Goal: Navigation & Orientation: Find specific page/section

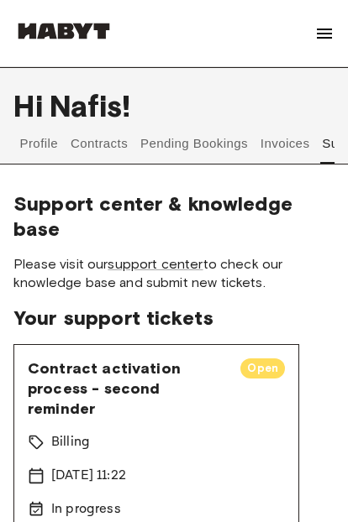
click at [90, 140] on button "Contracts" at bounding box center [99, 143] width 61 height 40
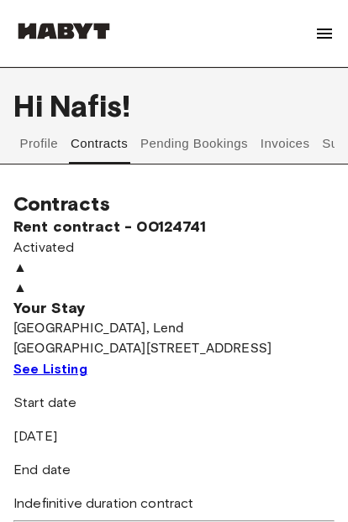
click at [165, 139] on button "Pending Bookings" at bounding box center [195, 143] width 112 height 40
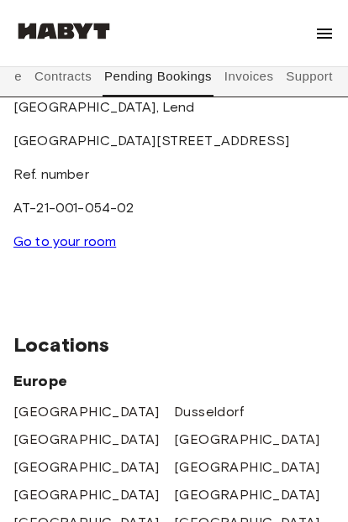
scroll to position [0, 36]
click at [245, 76] on button "Invoices" at bounding box center [248, 76] width 53 height 40
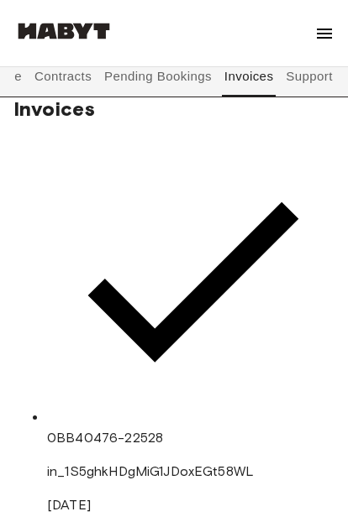
scroll to position [90, 0]
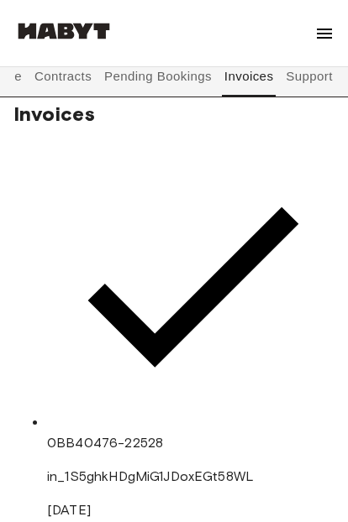
click at [302, 74] on button "Support" at bounding box center [309, 76] width 51 height 40
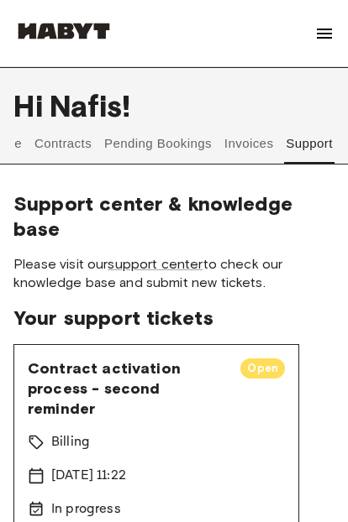
click at [181, 135] on button "Pending Bookings" at bounding box center [158, 143] width 112 height 40
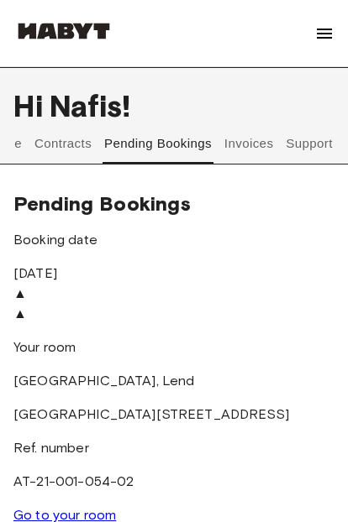
click at [65, 139] on button "Contracts" at bounding box center [63, 143] width 61 height 40
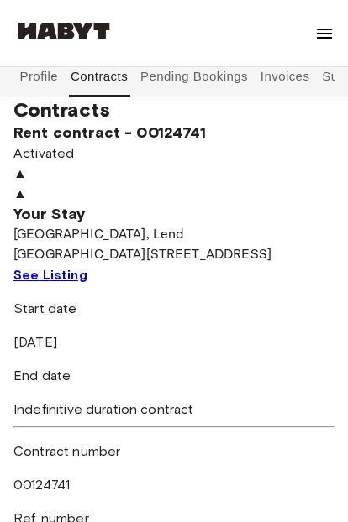
click at [36, 73] on button "Profile" at bounding box center [39, 76] width 43 height 40
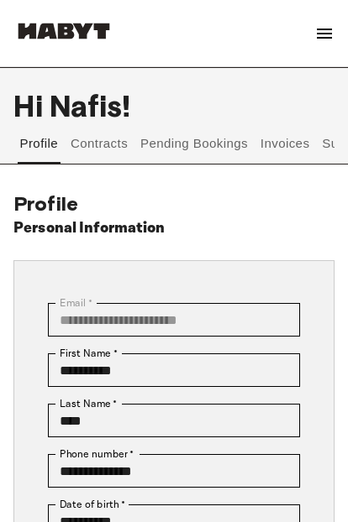
click at [104, 125] on button "Contracts" at bounding box center [99, 143] width 61 height 40
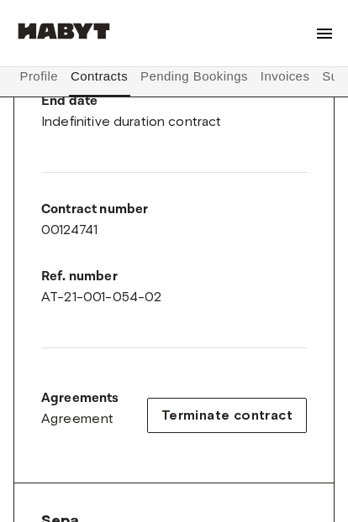
scroll to position [675, 0]
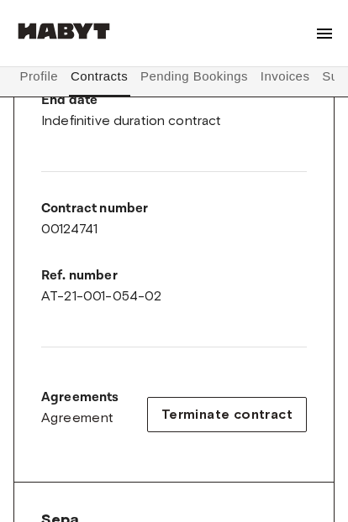
click at [176, 70] on button "Pending Bookings" at bounding box center [195, 76] width 112 height 40
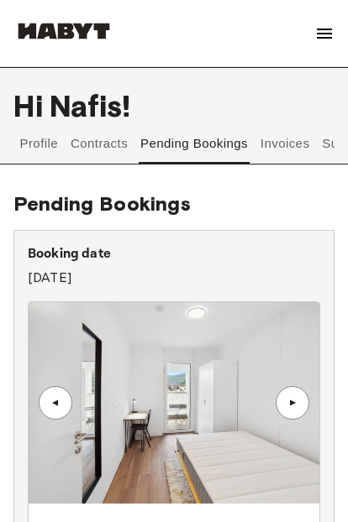
click at [283, 129] on button "Invoices" at bounding box center [284, 143] width 53 height 40
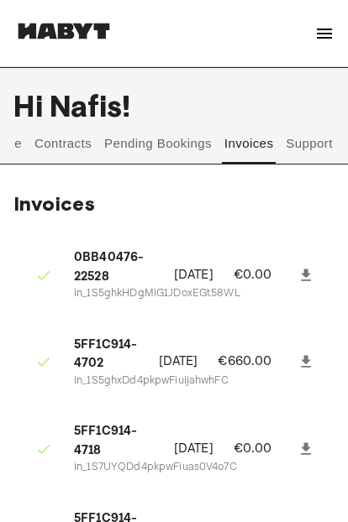
click at [306, 136] on button "Support" at bounding box center [309, 143] width 51 height 40
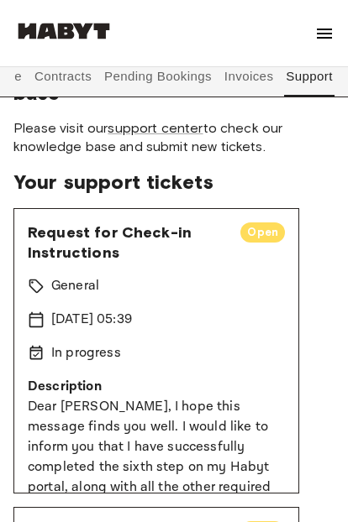
scroll to position [0, 36]
click at [254, 74] on button "Invoices" at bounding box center [248, 76] width 53 height 40
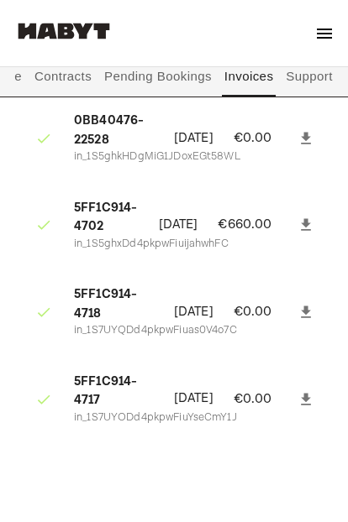
click at [166, 70] on button "Pending Bookings" at bounding box center [158, 76] width 112 height 40
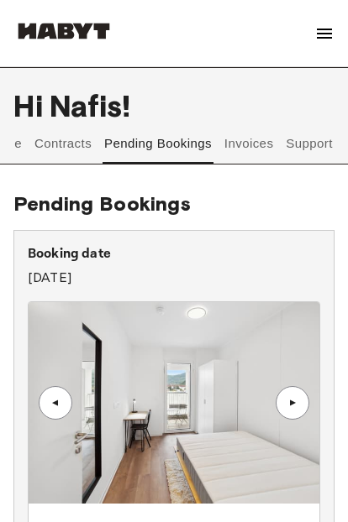
click at [64, 129] on button "Contracts" at bounding box center [63, 143] width 61 height 40
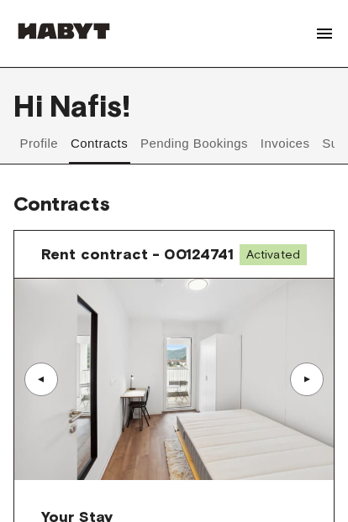
click at [49, 147] on button "Profile" at bounding box center [39, 143] width 43 height 40
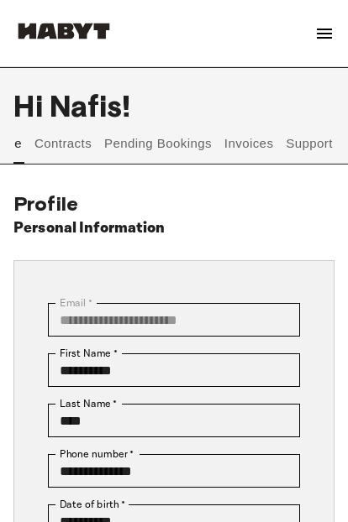
scroll to position [0, 36]
click at [302, 139] on button "Support" at bounding box center [309, 143] width 51 height 40
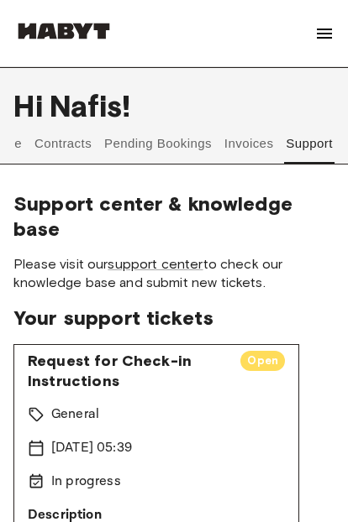
click at [238, 147] on button "Invoices" at bounding box center [248, 143] width 53 height 40
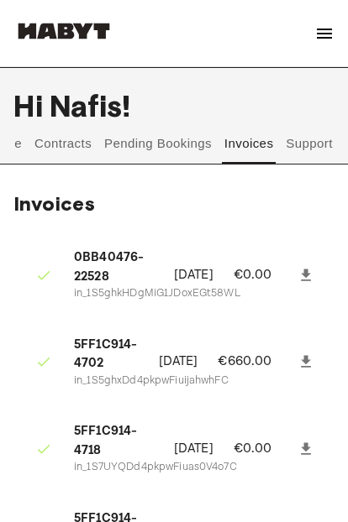
click at [60, 148] on button "Contracts" at bounding box center [63, 143] width 61 height 40
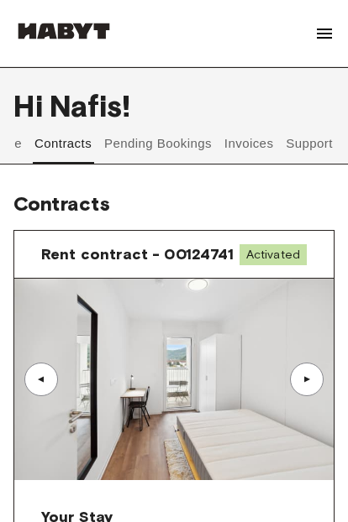
click at [137, 134] on button "Pending Bookings" at bounding box center [158, 143] width 112 height 40
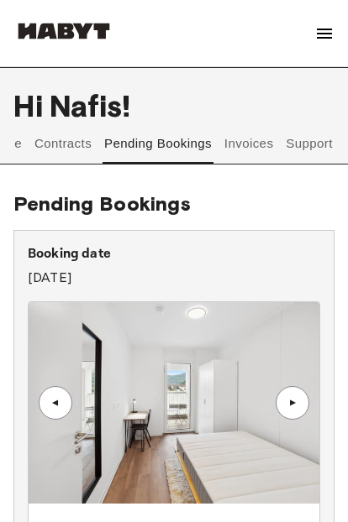
click at [60, 144] on button "Contracts" at bounding box center [63, 143] width 61 height 40
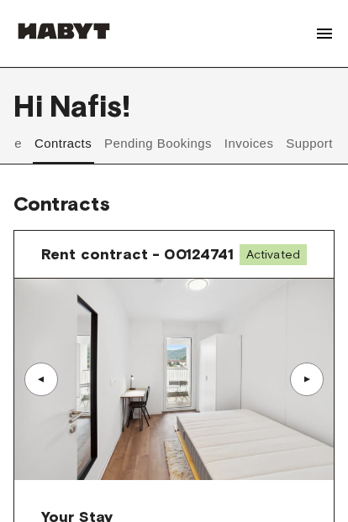
click at [159, 150] on button "Pending Bookings" at bounding box center [158, 143] width 112 height 40
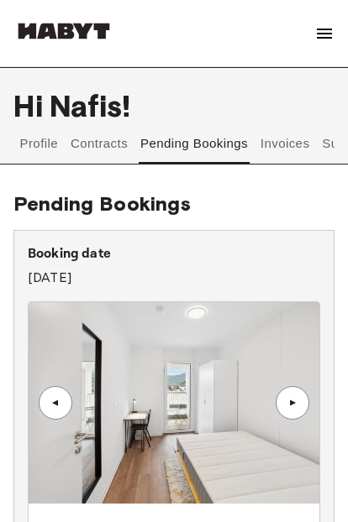
click at [104, 144] on button "Contracts" at bounding box center [99, 143] width 61 height 40
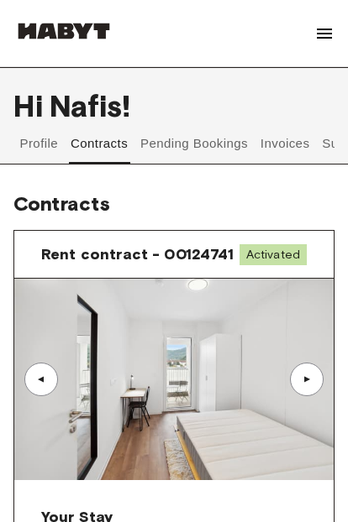
click at [35, 148] on button "Profile" at bounding box center [39, 143] width 43 height 40
